Goal: Information Seeking & Learning: Find specific fact

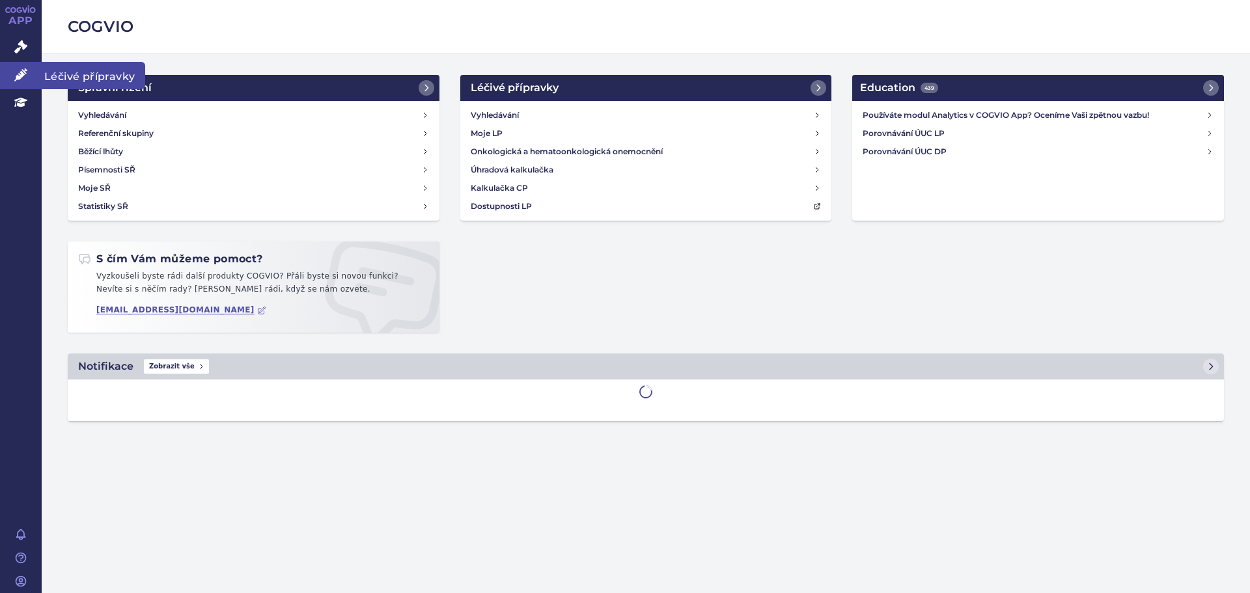
click at [38, 66] on link "Léčivé přípravky" at bounding box center [21, 75] width 42 height 27
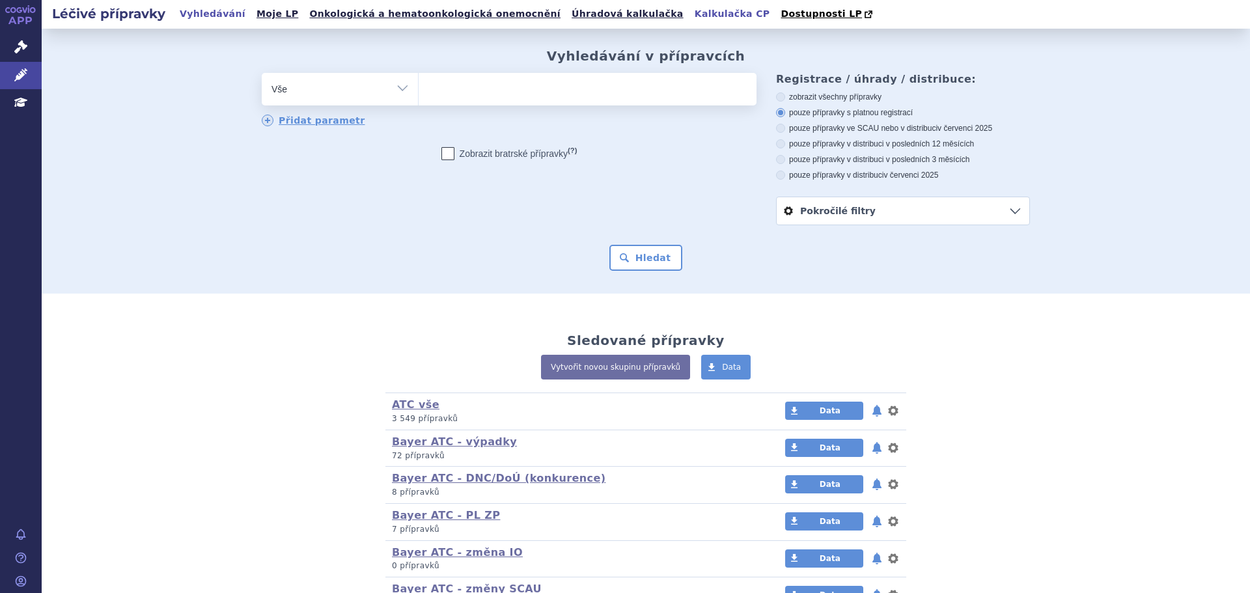
click at [691, 14] on link "Kalkulačka CP" at bounding box center [732, 14] width 83 height 18
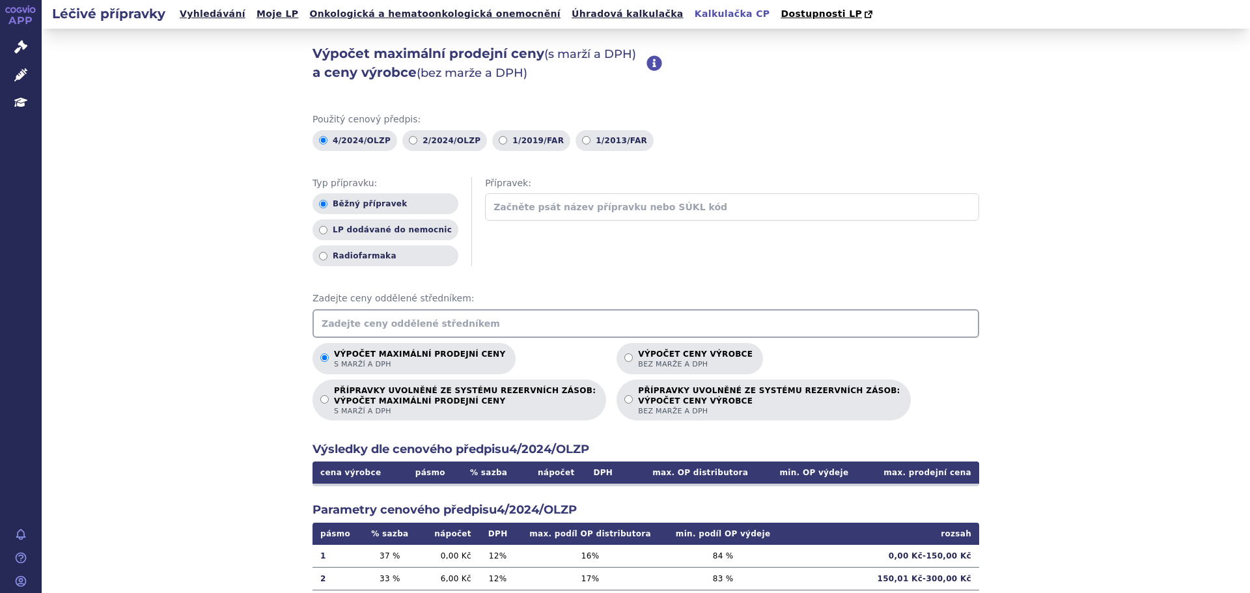
click at [476, 318] on input "text" at bounding box center [645, 323] width 667 height 29
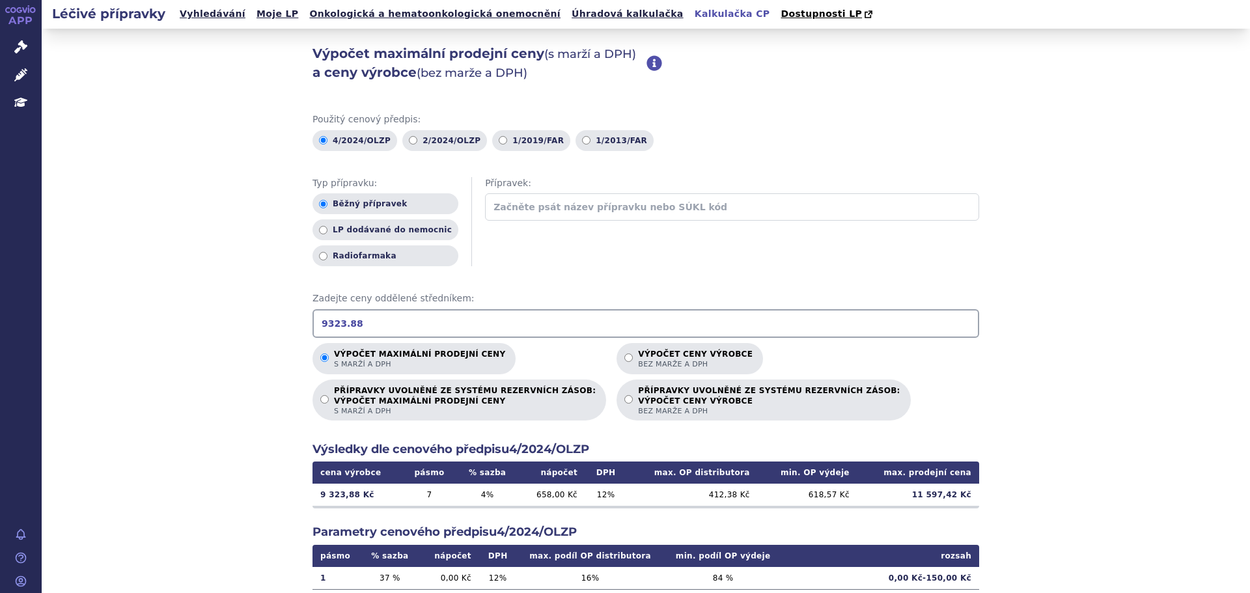
click at [267, 421] on div "Výpočet maximální prodejní ceny (s marží a DPH) a ceny výrobce (bez marže a DPH…" at bounding box center [646, 409] width 1208 height 760
click at [430, 320] on input "9323.88" at bounding box center [645, 323] width 667 height 29
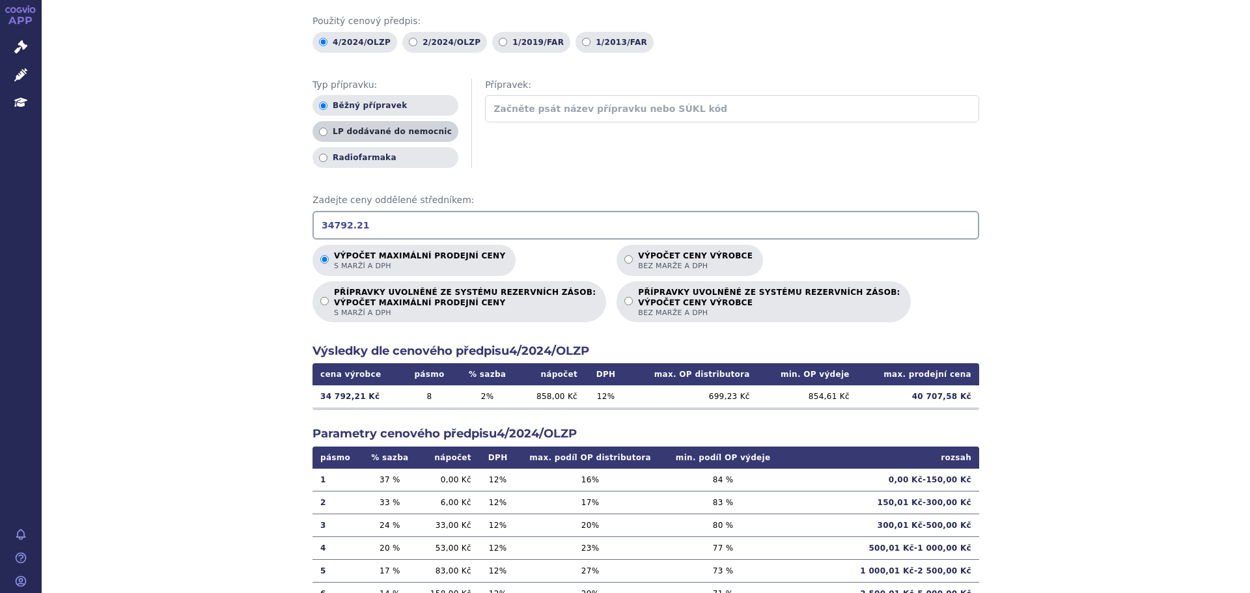
scroll to position [119, 0]
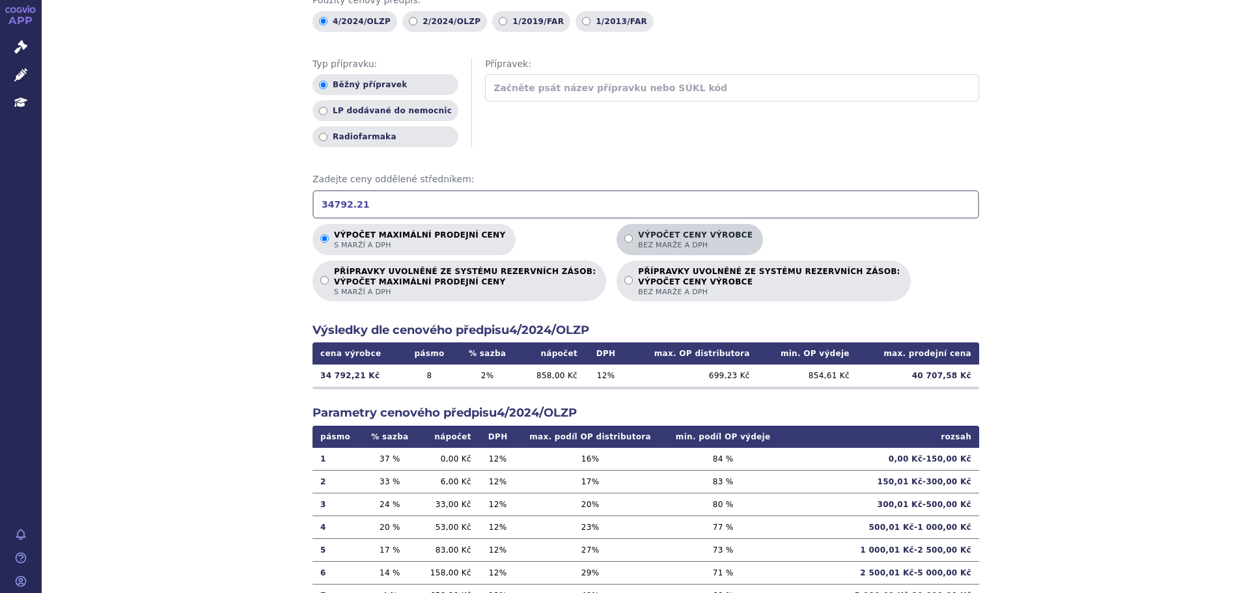
type input "34792.21"
click at [624, 238] on input "Výpočet ceny výrobce bez marže a DPH" at bounding box center [628, 238] width 8 height 8
radio input "true"
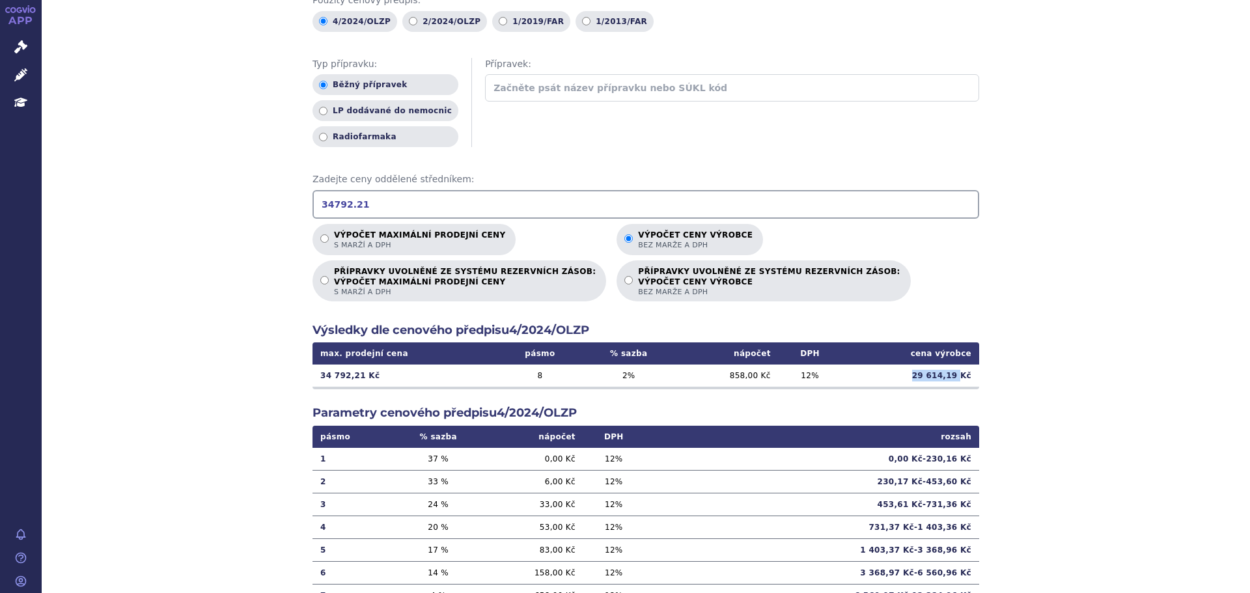
drag, startPoint x: 912, startPoint y: 377, endPoint x: 956, endPoint y: 378, distance: 44.3
click at [956, 378] on td "29 614,19 Kč" at bounding box center [910, 375] width 138 height 22
copy td "29 614,19"
drag, startPoint x: 493, startPoint y: 185, endPoint x: 491, endPoint y: 191, distance: 7.0
click at [491, 191] on div "Zadejte ceny oddělené středníkem: 34792.21" at bounding box center [645, 196] width 667 height 46
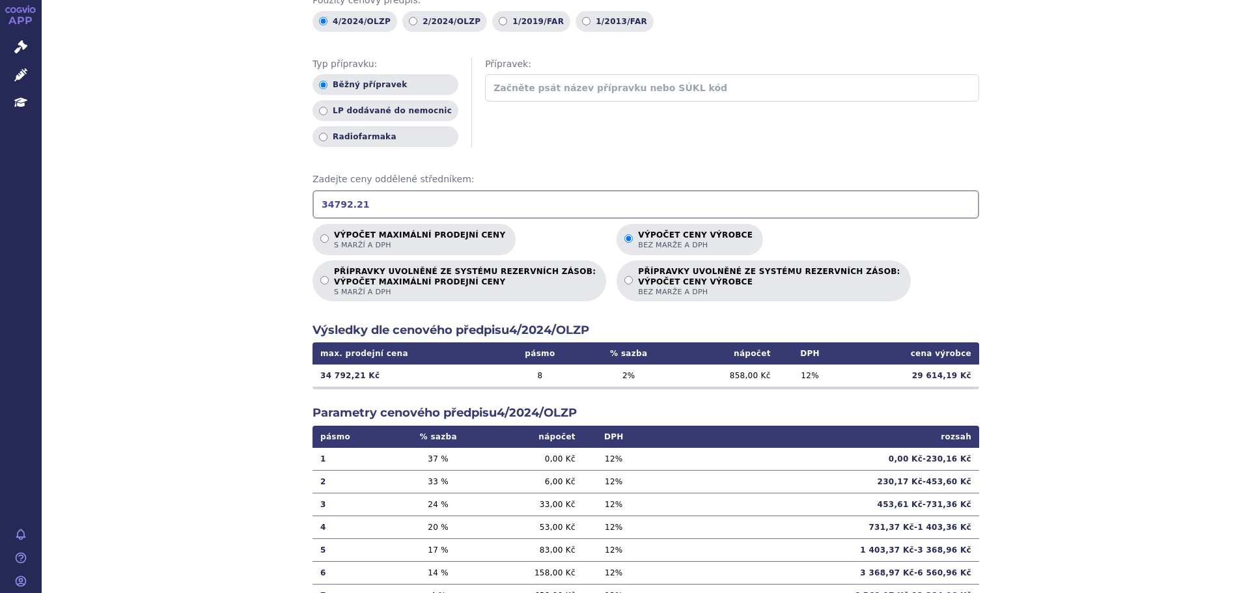
click at [491, 191] on input "34792.21" at bounding box center [645, 204] width 667 height 29
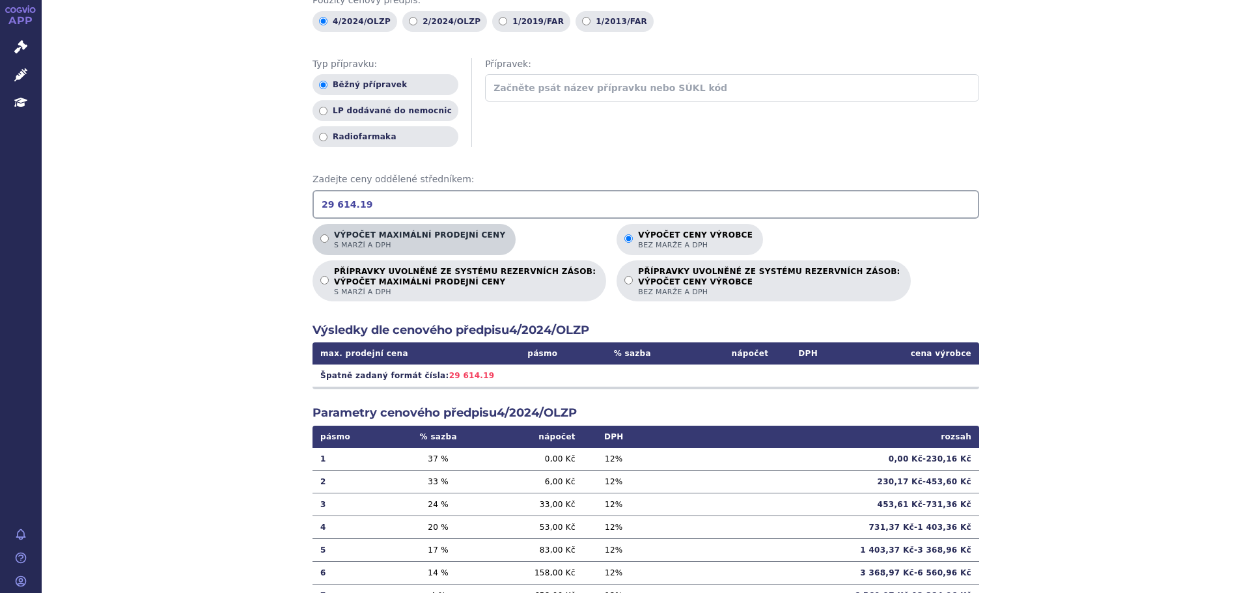
drag, startPoint x: 407, startPoint y: 218, endPoint x: 398, endPoint y: 231, distance: 16.3
click at [398, 231] on div "Použitý cenový předpis: 4/2024/OLZP 2/2024/OLZP 1/2019/FAR 1/2013/FAR Typ přípr…" at bounding box center [645, 323] width 667 height 659
type input "29 614.19"
click at [398, 231] on p "Výpočet maximální prodejní ceny s marží a DPH" at bounding box center [419, 240] width 171 height 20
click at [329, 234] on input "Výpočet maximální prodejní ceny s marží a DPH" at bounding box center [324, 238] width 8 height 8
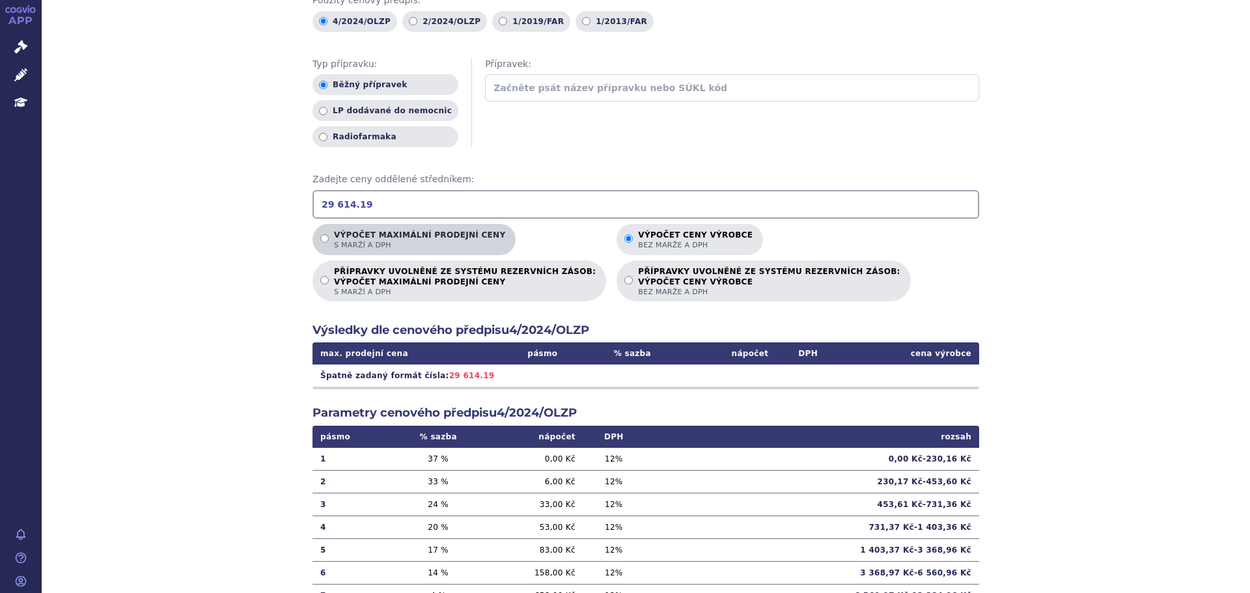
radio input "true"
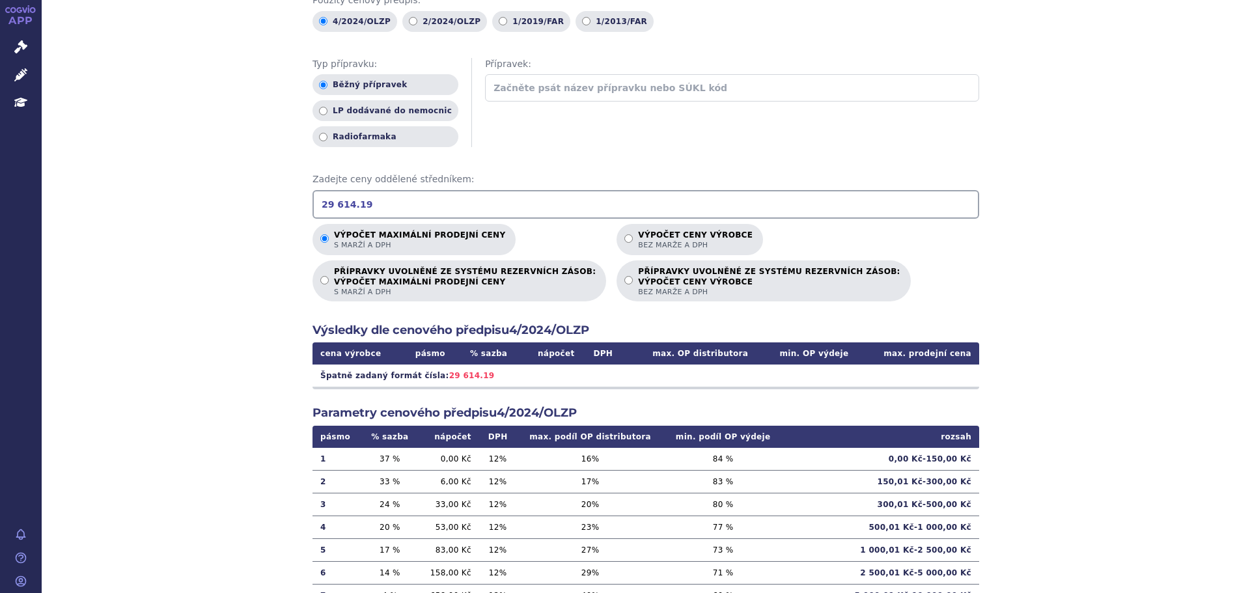
click at [327, 204] on input "29 614.19" at bounding box center [645, 204] width 667 height 29
type input "29614.19"
drag, startPoint x: 736, startPoint y: 376, endPoint x: 705, endPoint y: 376, distance: 30.6
click at [705, 376] on td "652,63 Kč" at bounding box center [691, 375] width 131 height 22
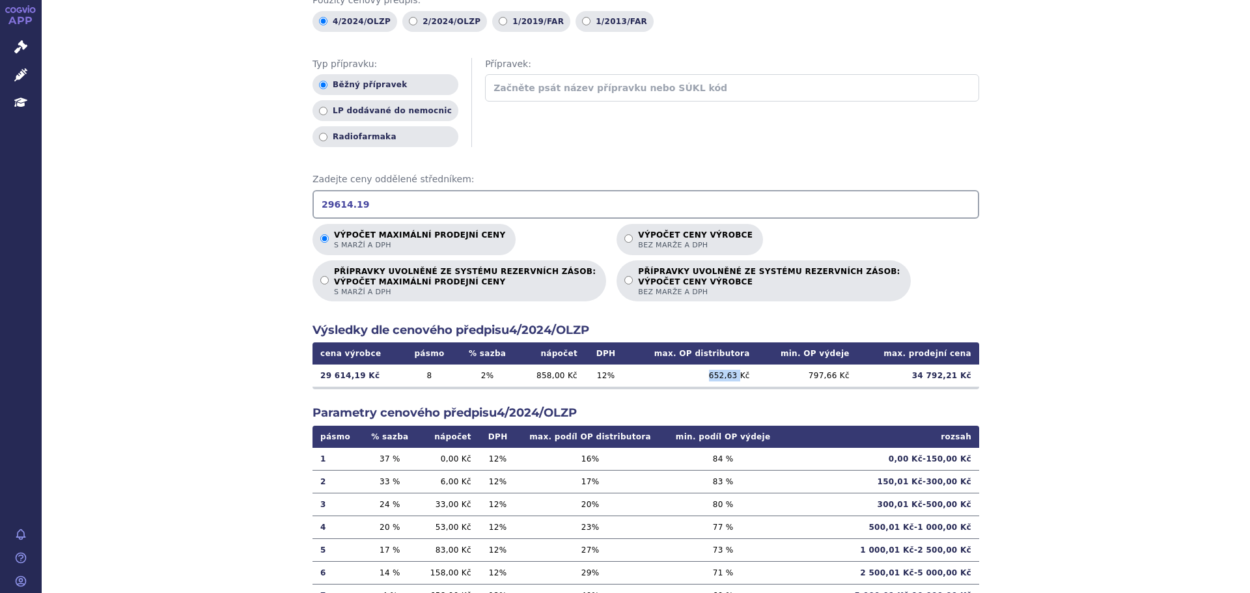
drag, startPoint x: 741, startPoint y: 376, endPoint x: 716, endPoint y: 375, distance: 24.7
click at [716, 375] on td "652,63 Kč" at bounding box center [691, 375] width 131 height 22
copy td "652,63"
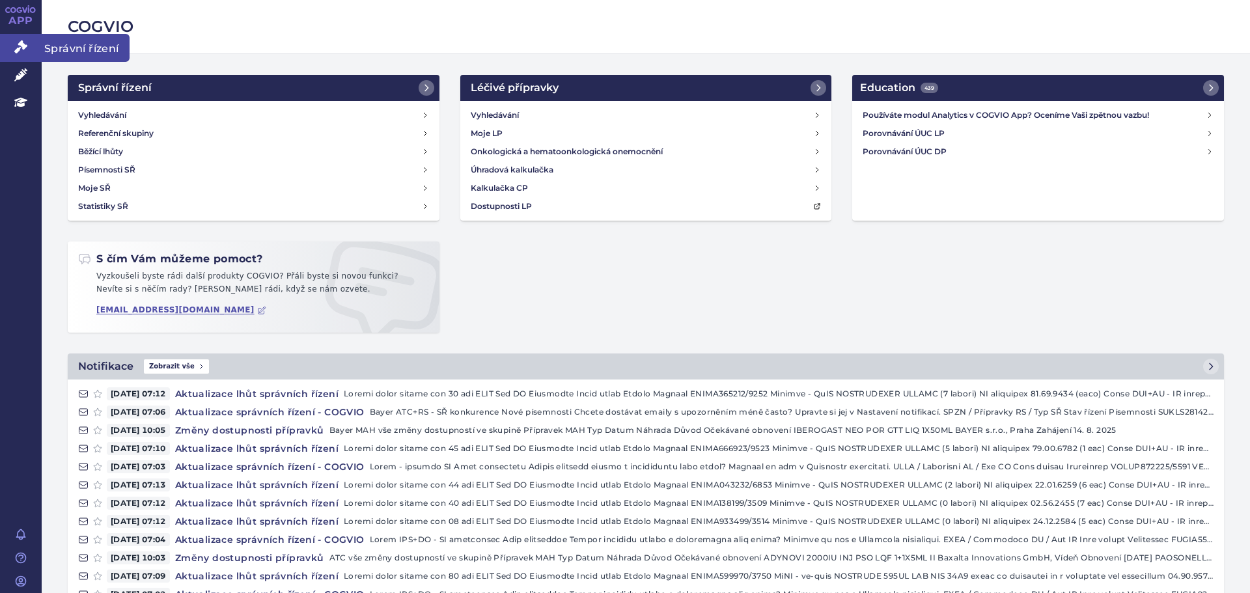
click at [36, 56] on link "Správní řízení" at bounding box center [21, 47] width 42 height 27
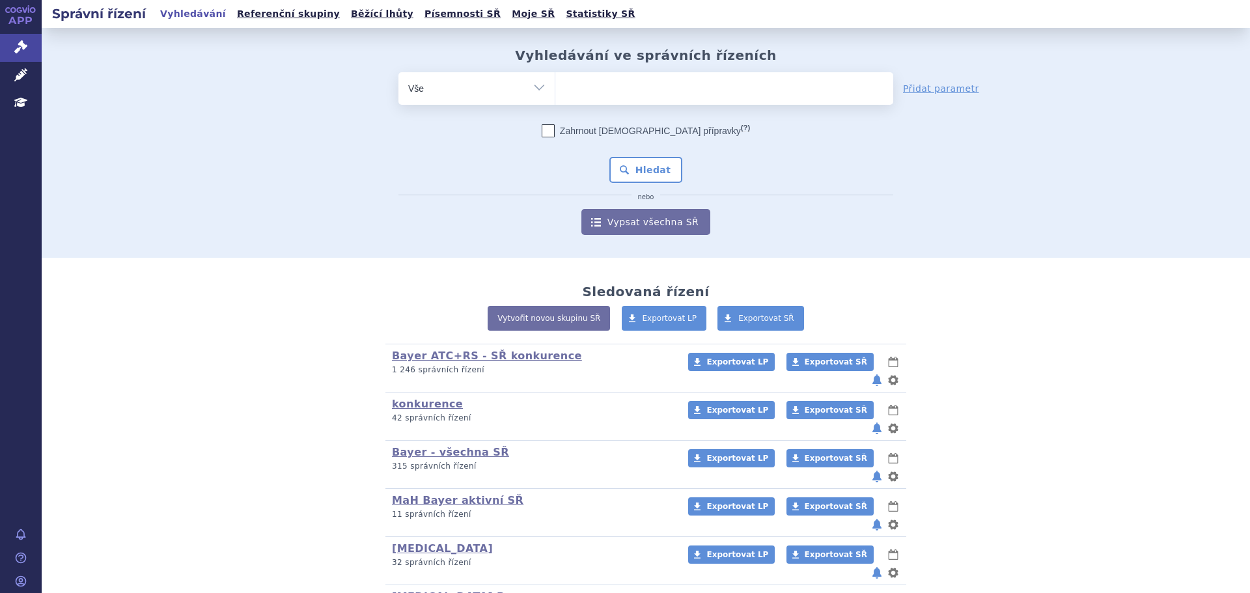
click at [592, 87] on ul at bounding box center [724, 85] width 338 height 27
click at [555, 87] on select at bounding box center [555, 88] width 1 height 33
type input "be"
type input "bet"
type input "betafe"
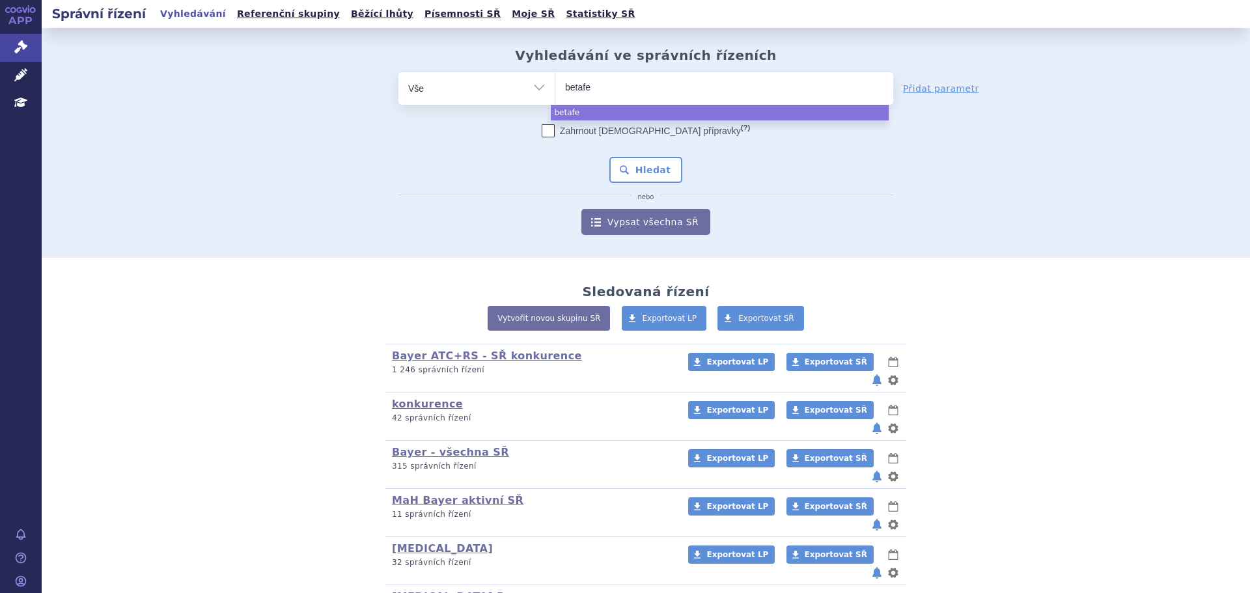
type input "betafer"
type input "betaf"
type input "betafe"
type input "betafer"
type input "betaferon"
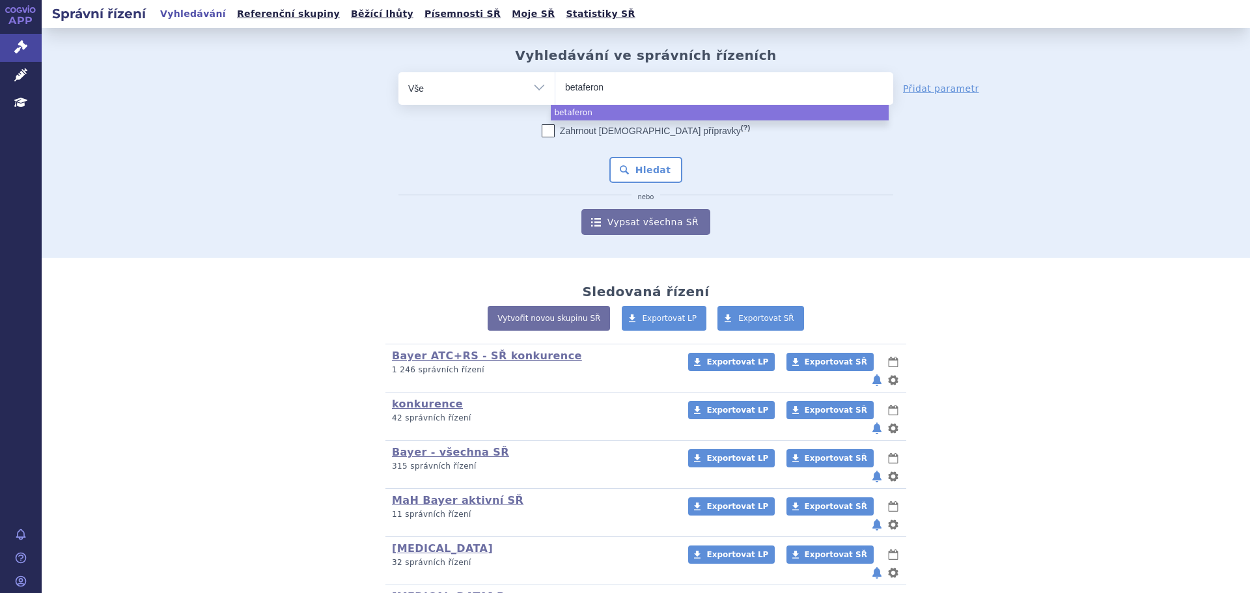
select select "betaferon"
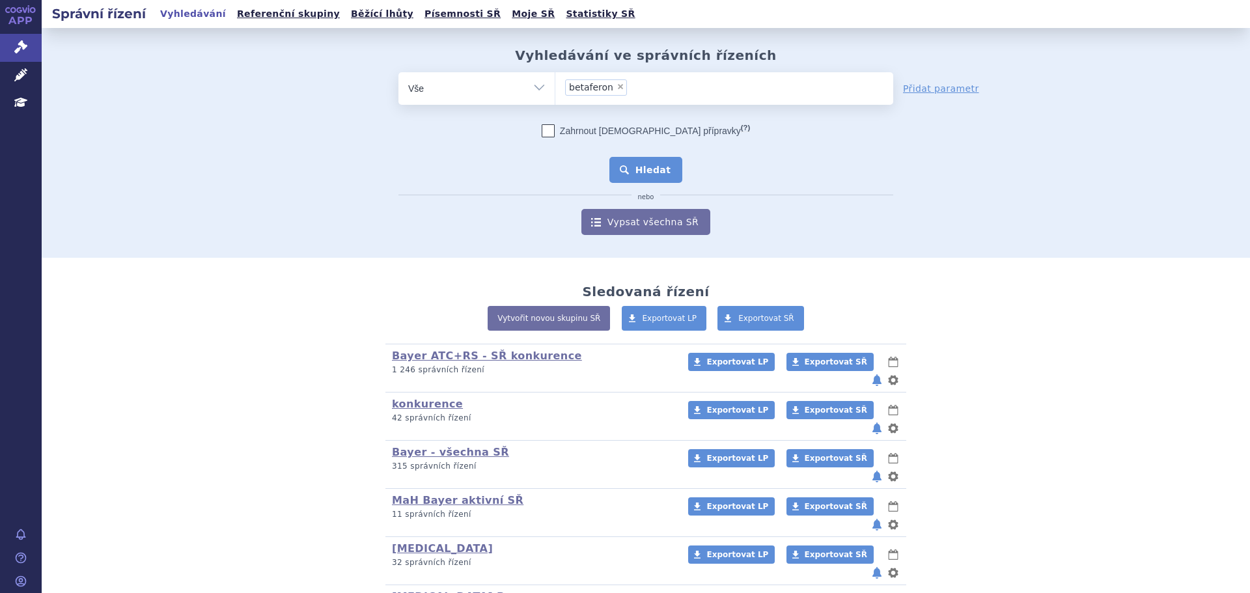
click at [631, 172] on button "Hledat" at bounding box center [646, 170] width 74 height 26
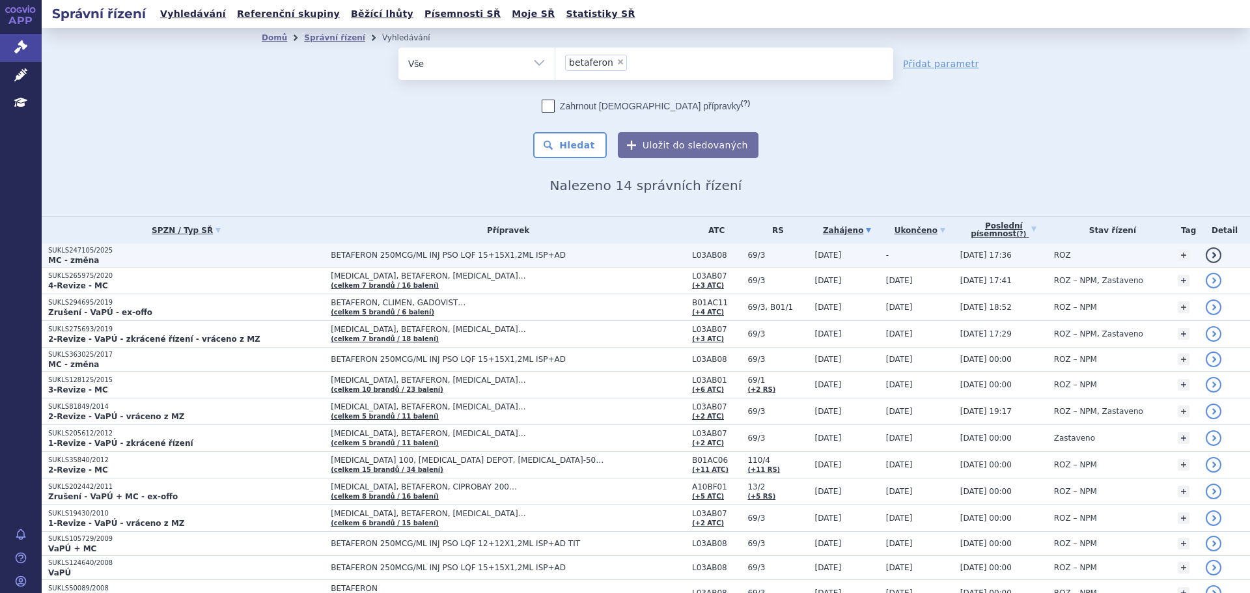
click at [331, 251] on span "BETAFERON 250MCG/ML INJ PSO LQF 15+15X1,2ML ISP+AD" at bounding box center [493, 255] width 325 height 9
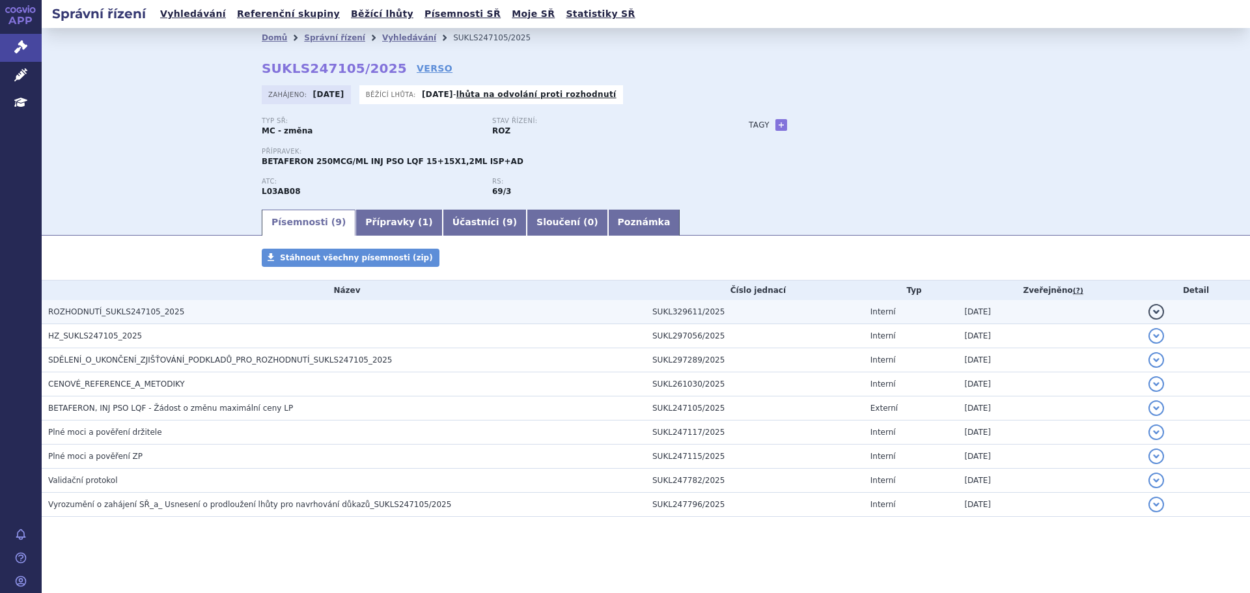
click at [362, 312] on h3 "ROZHODNUTÍ_SUKLS247105_2025" at bounding box center [347, 311] width 598 height 13
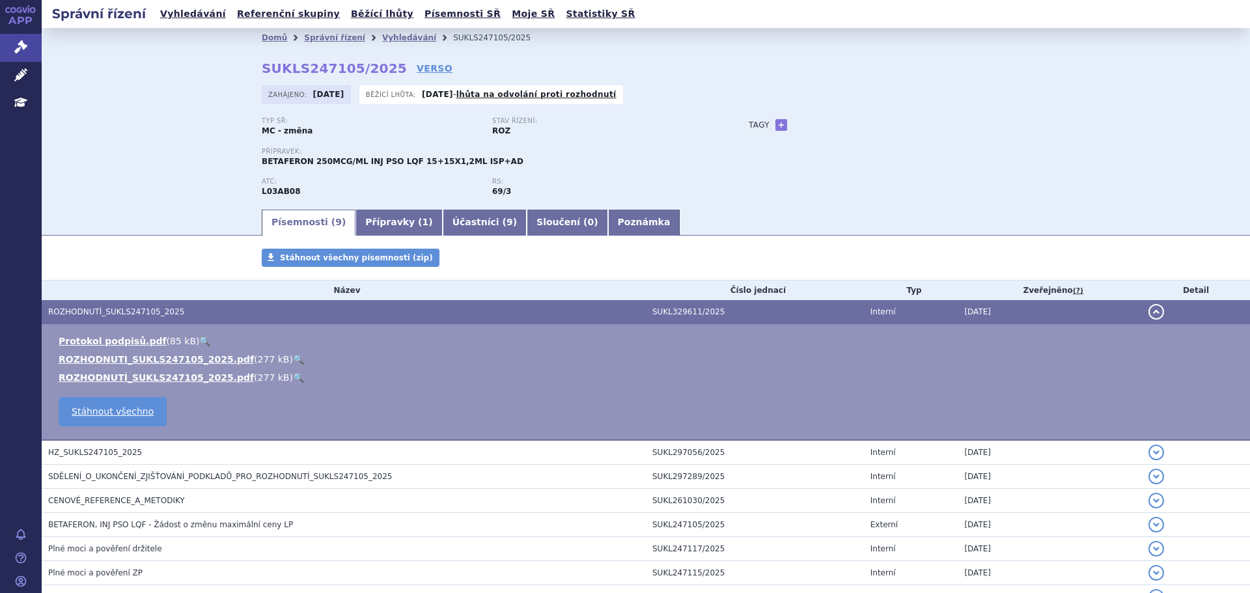
click at [293, 359] on link "🔍" at bounding box center [298, 359] width 11 height 10
